Goal: Task Accomplishment & Management: Use online tool/utility

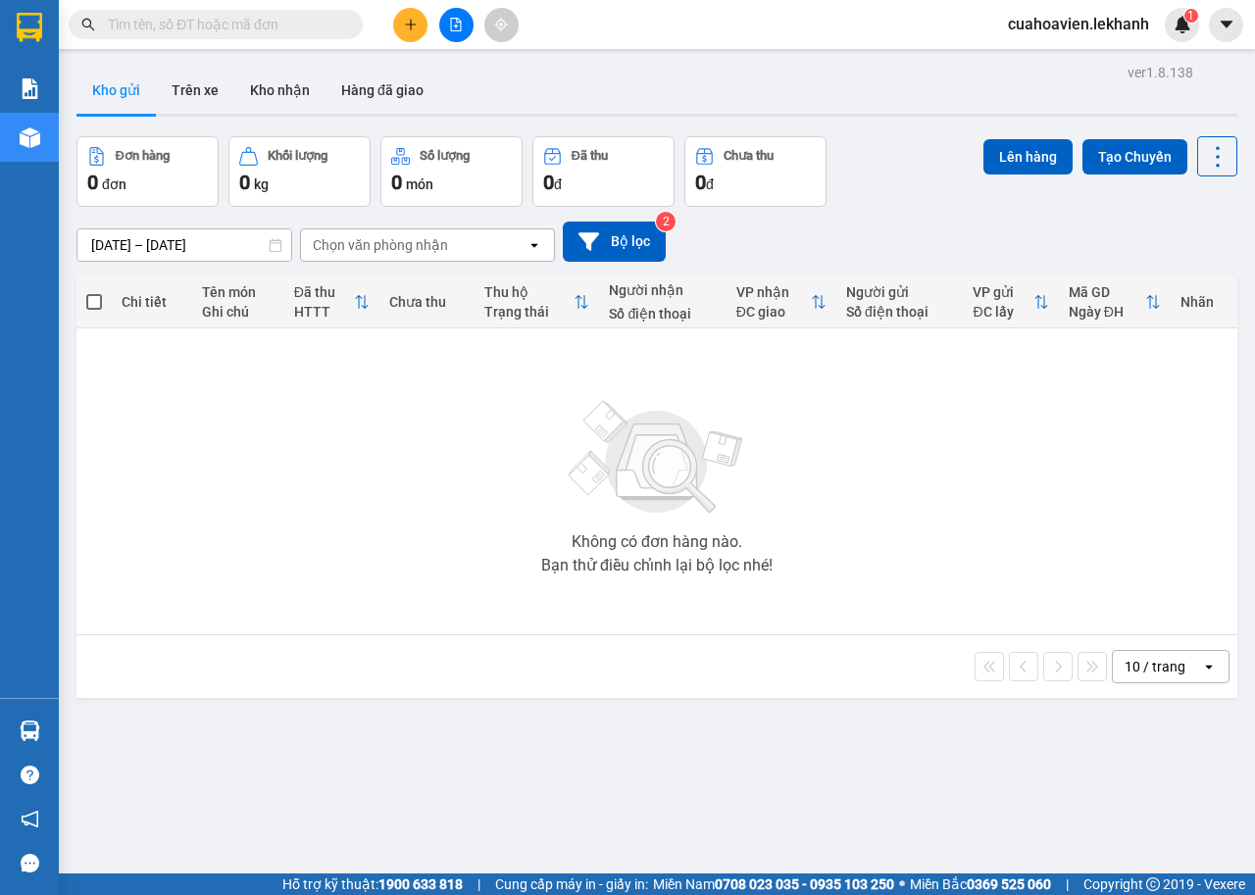
click at [411, 28] on icon "plus" at bounding box center [410, 24] width 1 height 11
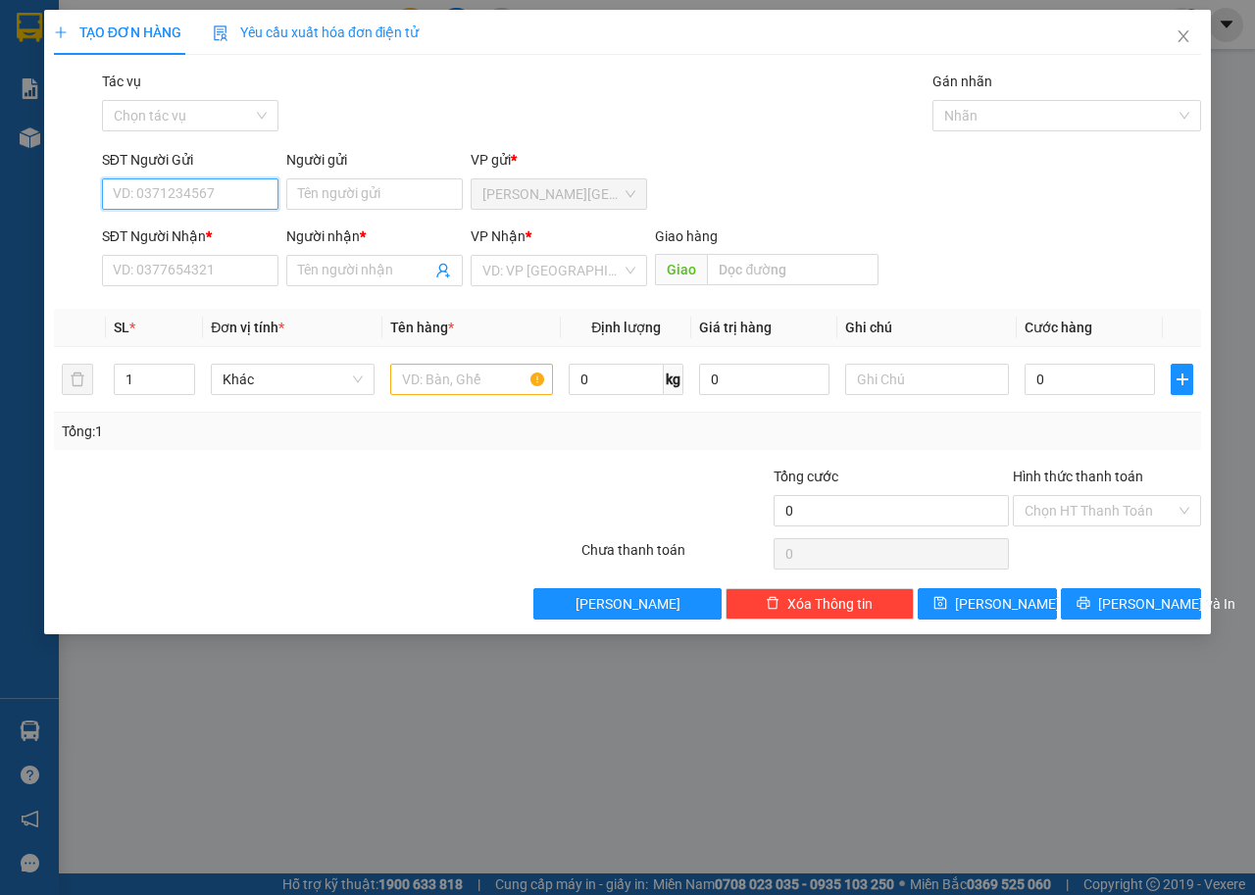
click at [226, 194] on input "SĐT Người Gửi" at bounding box center [190, 193] width 176 height 31
click at [214, 236] on div "0967743924 - THỦY" at bounding box center [190, 234] width 153 height 22
type input "0967743924"
type input "THỦY"
type input "0822559637"
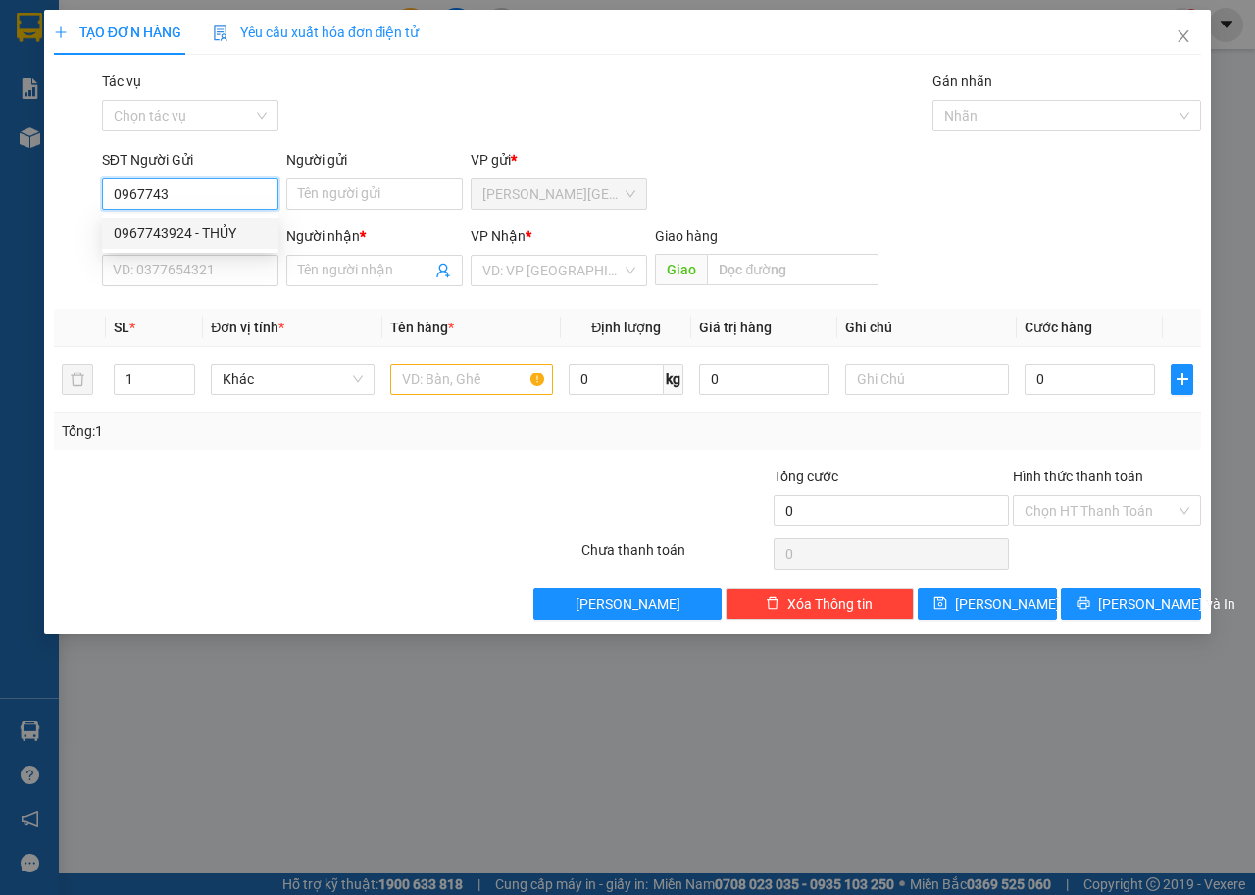
type input "[PERSON_NAME]"
type input "30.000"
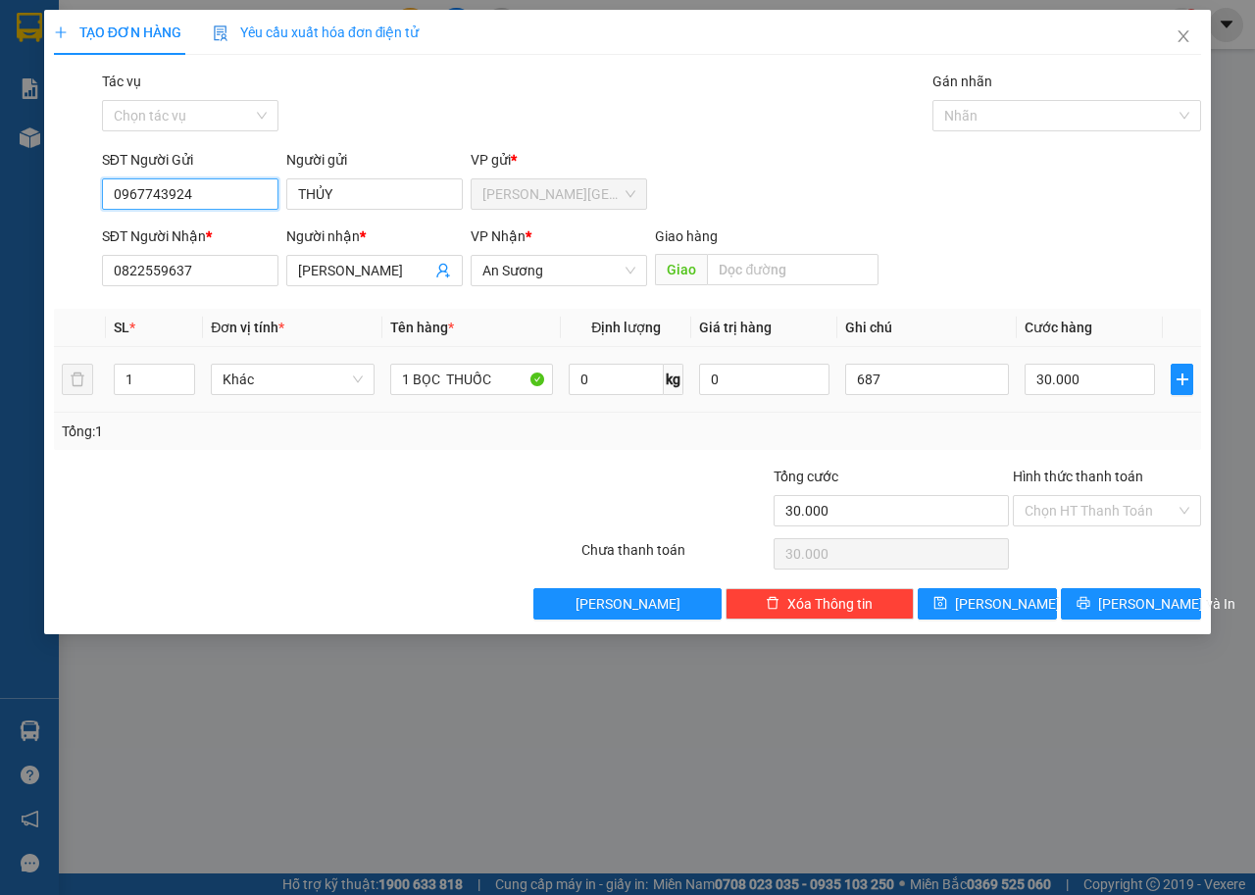
type input "0967743924"
drag, startPoint x: 806, startPoint y: 404, endPoint x: 562, endPoint y: 444, distance: 247.4
click at [562, 444] on div "SL * Đơn vị tính * Tên hàng * Định lượng Giá trị hàng Ghi chú Cước hàng 1 Khác …" at bounding box center [627, 379] width 1147 height 141
type input "687"
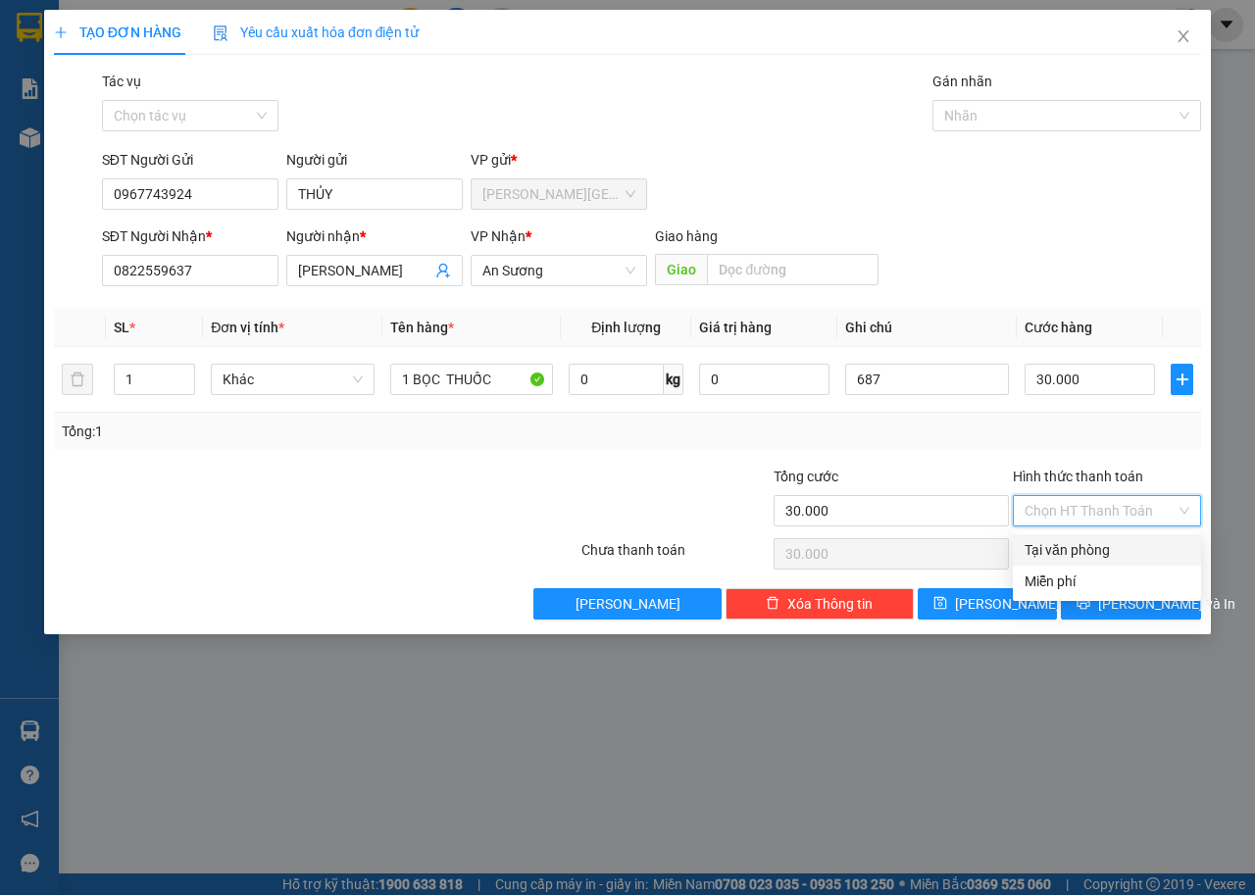
click at [1098, 513] on input "Hình thức thanh toán" at bounding box center [1099, 510] width 151 height 29
click at [1097, 546] on div "Tại văn phòng" at bounding box center [1106, 550] width 165 height 22
type input "0"
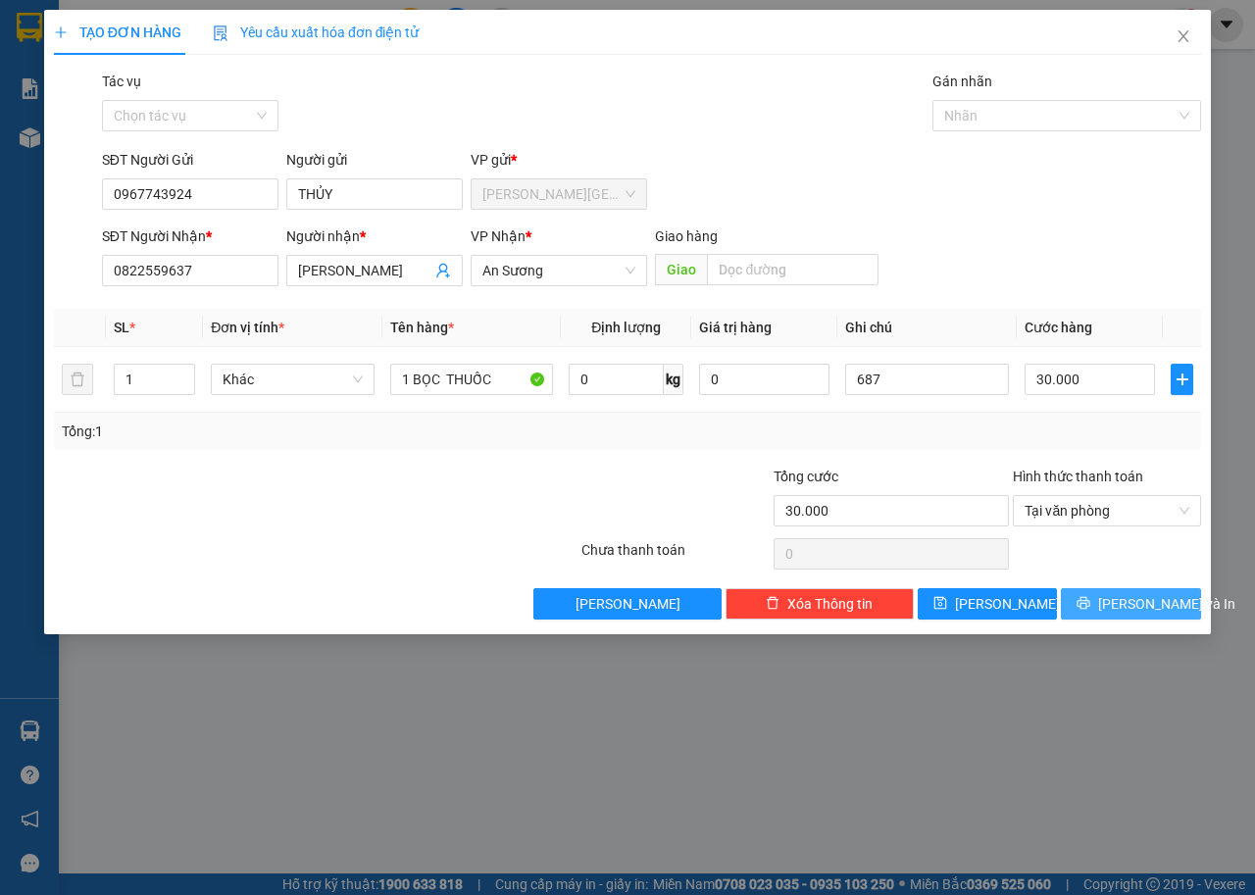
click at [1122, 600] on span "[PERSON_NAME] và In" at bounding box center [1166, 604] width 137 height 22
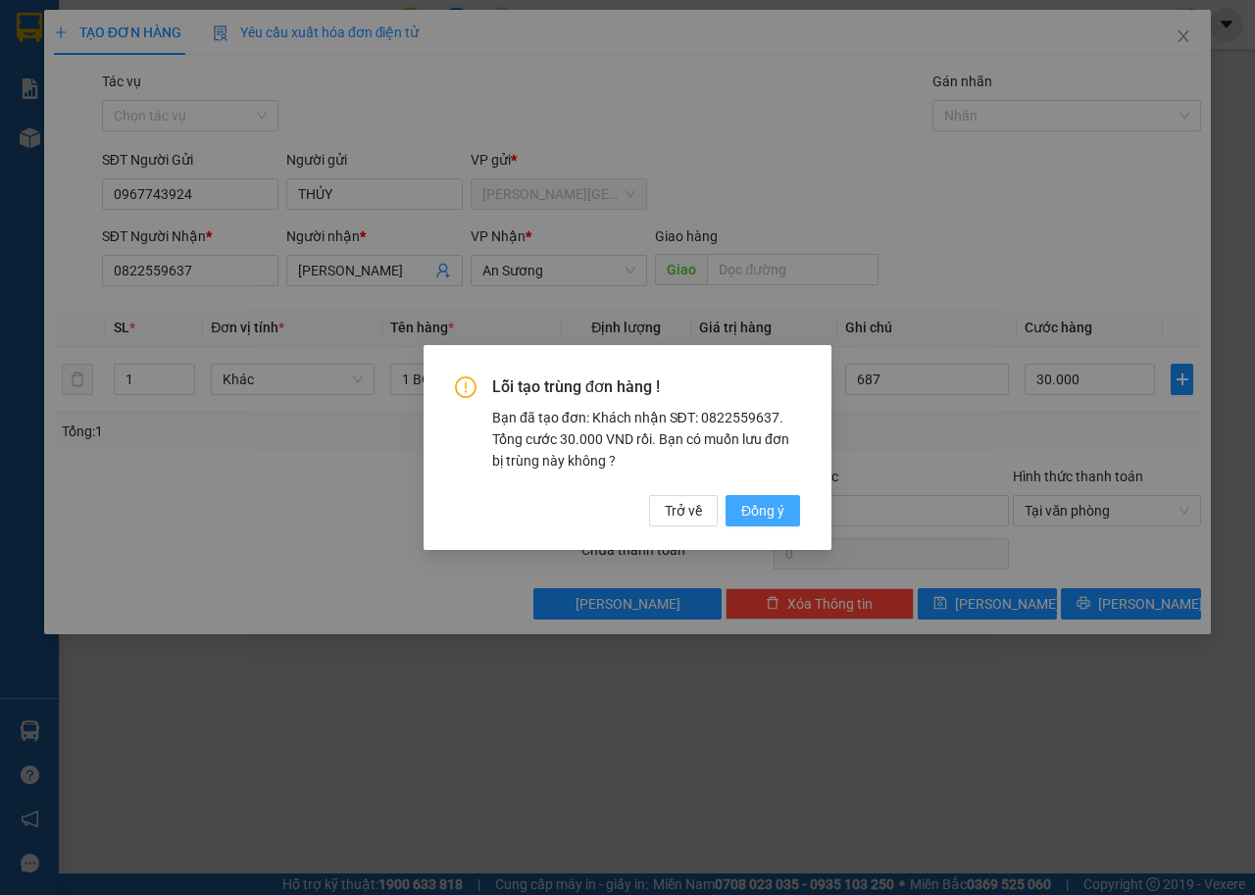
click at [764, 516] on span "Đồng ý" at bounding box center [762, 511] width 43 height 22
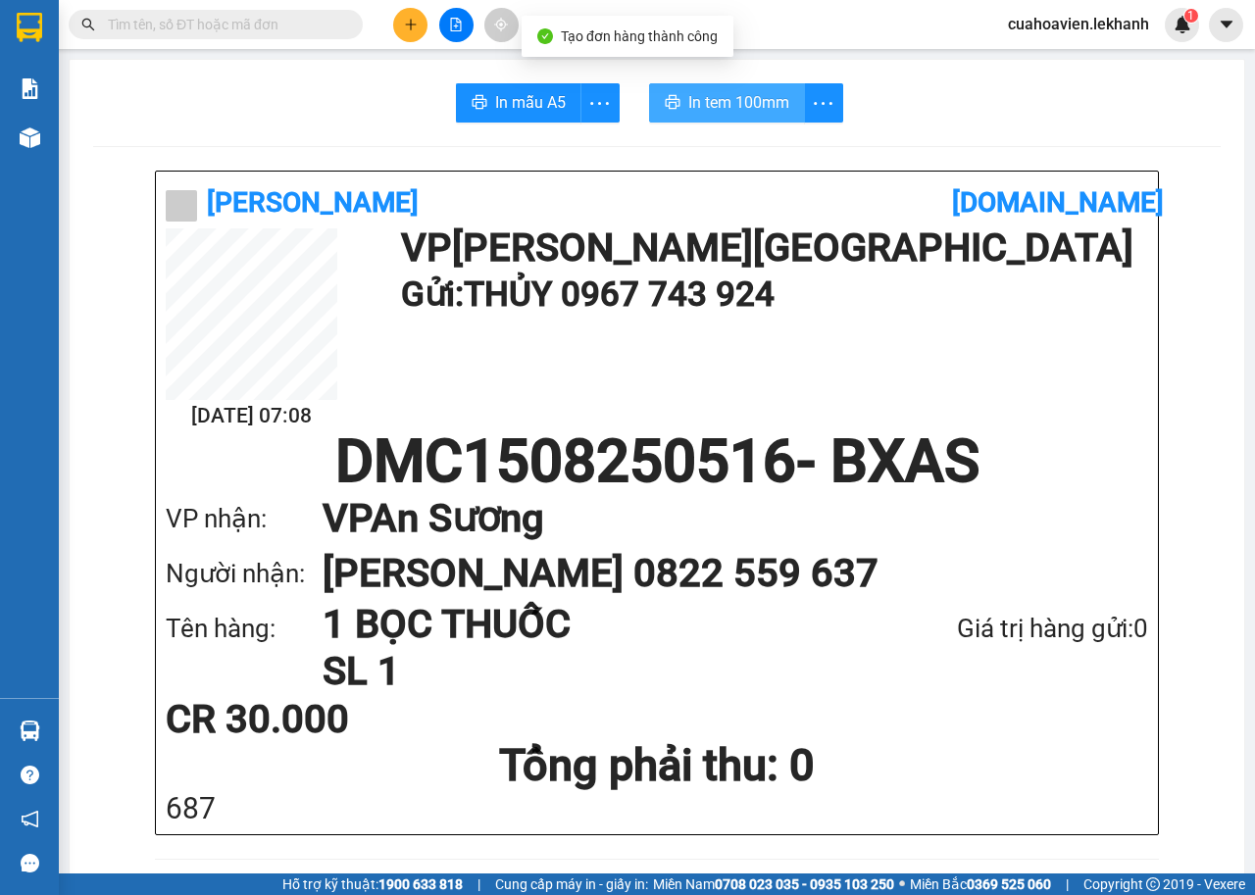
click at [715, 104] on span "In tem 100mm" at bounding box center [738, 102] width 101 height 25
